Goal: Task Accomplishment & Management: Manage account settings

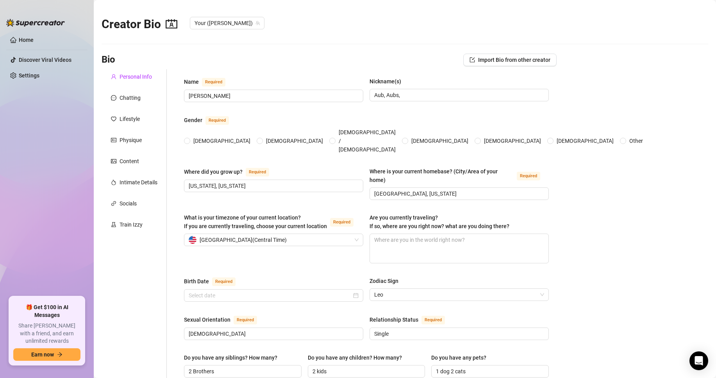
radio input "true"
type input "[DATE]"
click at [24, 37] on link "Home" at bounding box center [26, 40] width 15 height 6
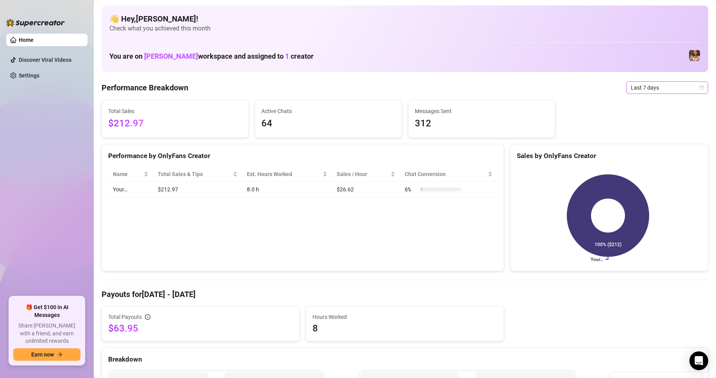
click at [646, 89] on span "Last 7 days" at bounding box center [667, 88] width 73 height 12
click at [657, 126] on div "Last 30 days" at bounding box center [661, 128] width 70 height 9
